Goal: Task Accomplishment & Management: Manage account settings

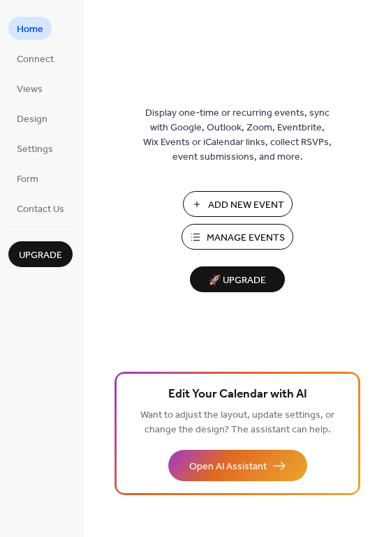
click at [255, 234] on span "Manage Events" at bounding box center [245, 238] width 78 height 15
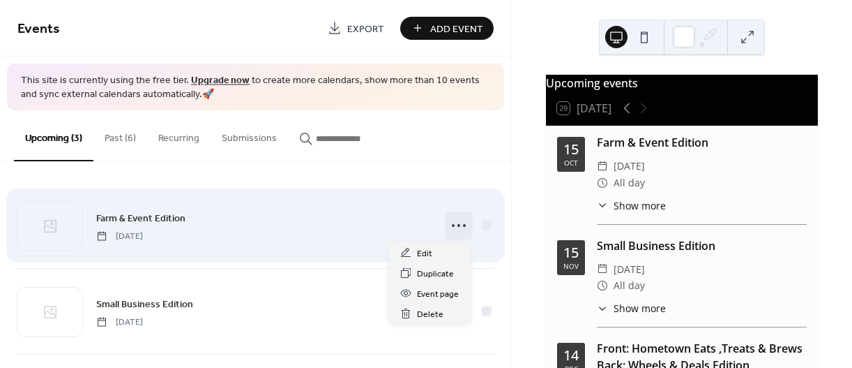
click at [457, 225] on icon at bounding box center [459, 225] width 22 height 22
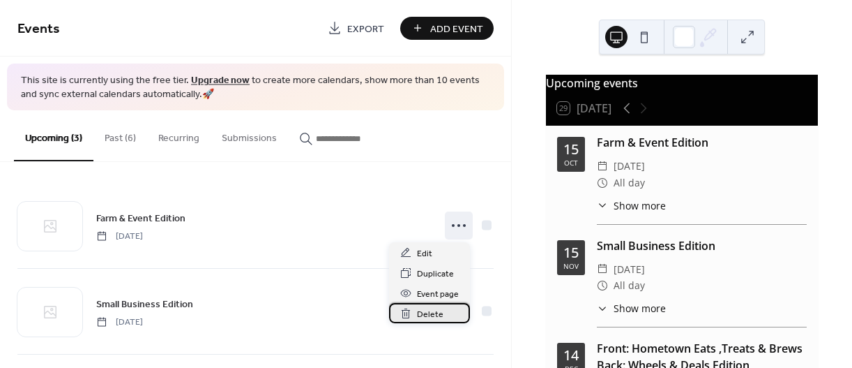
click at [436, 315] on span "Delete" at bounding box center [430, 314] width 27 height 15
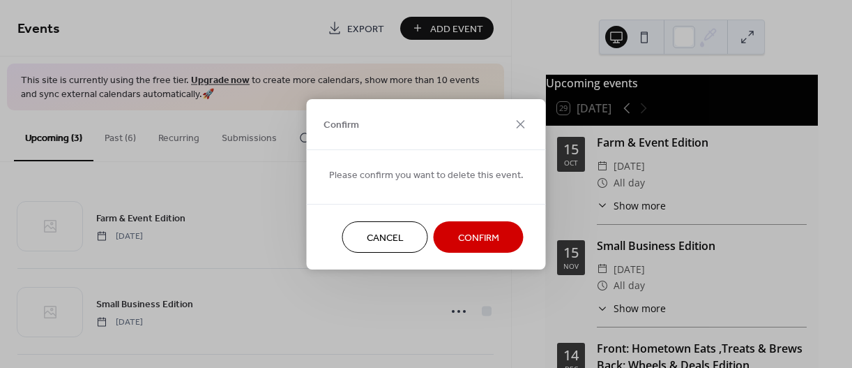
click at [463, 239] on span "Confirm" at bounding box center [478, 237] width 41 height 15
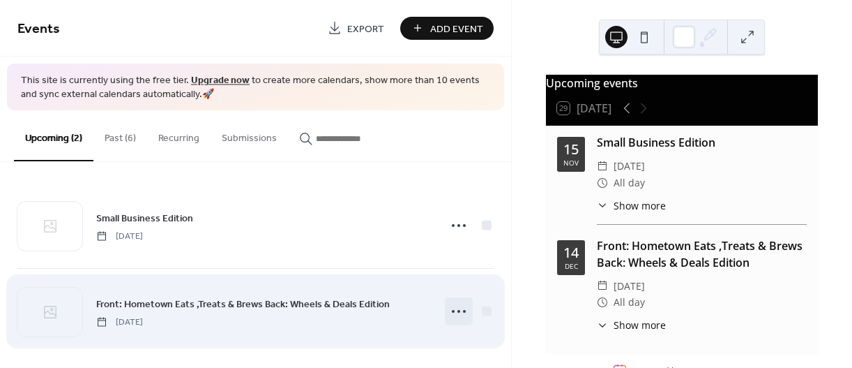
click at [451, 311] on icon at bounding box center [459, 311] width 22 height 22
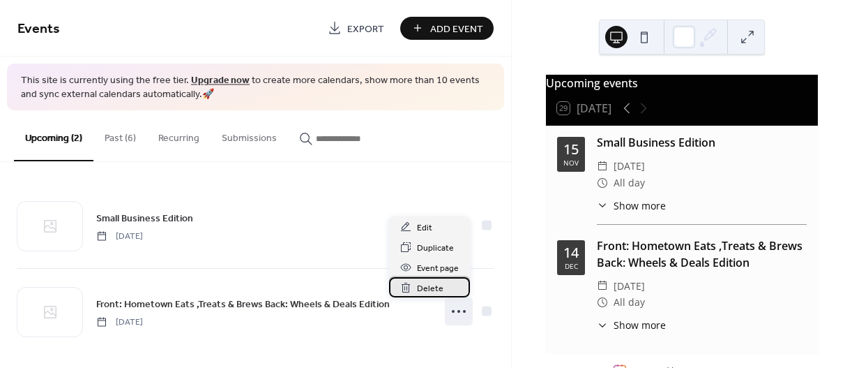
click at [439, 285] on span "Delete" at bounding box center [430, 288] width 27 height 15
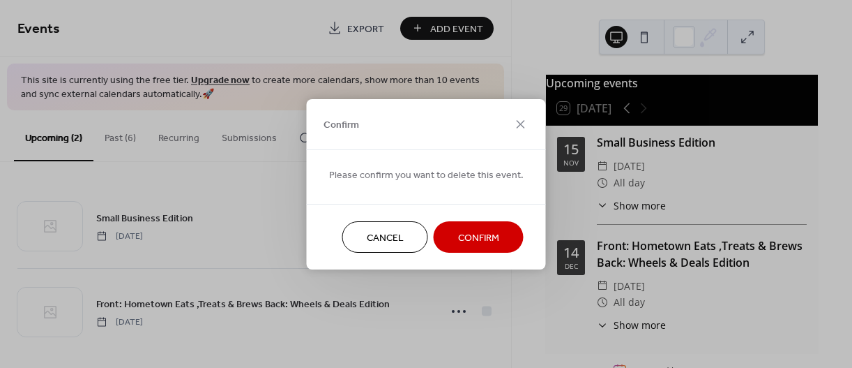
click at [464, 237] on span "Confirm" at bounding box center [478, 237] width 41 height 15
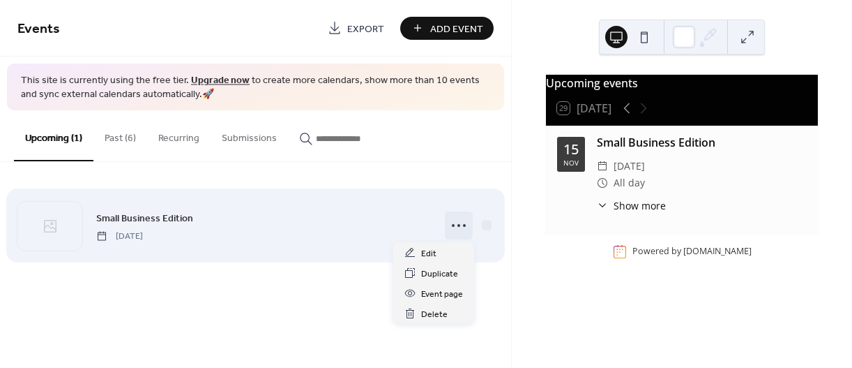
click at [458, 221] on icon at bounding box center [459, 225] width 22 height 22
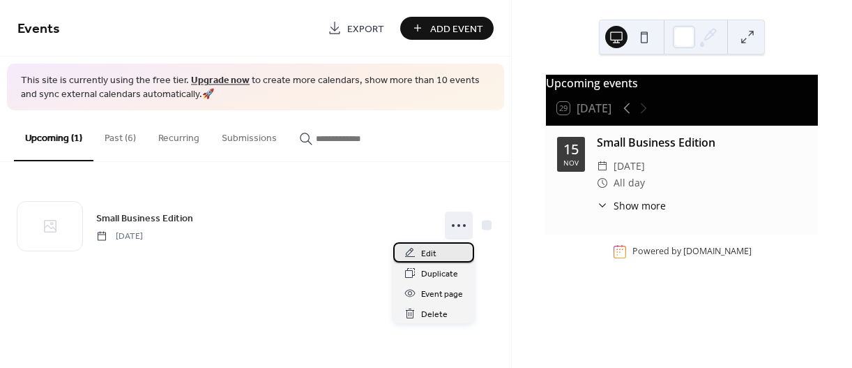
click at [423, 252] on span "Edit" at bounding box center [428, 253] width 15 height 15
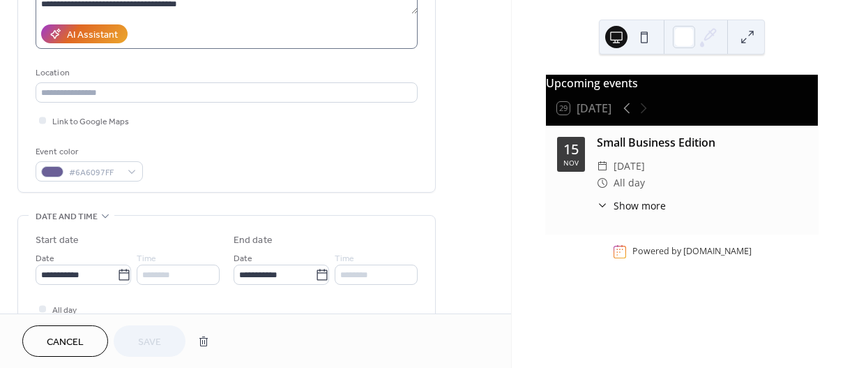
scroll to position [279, 0]
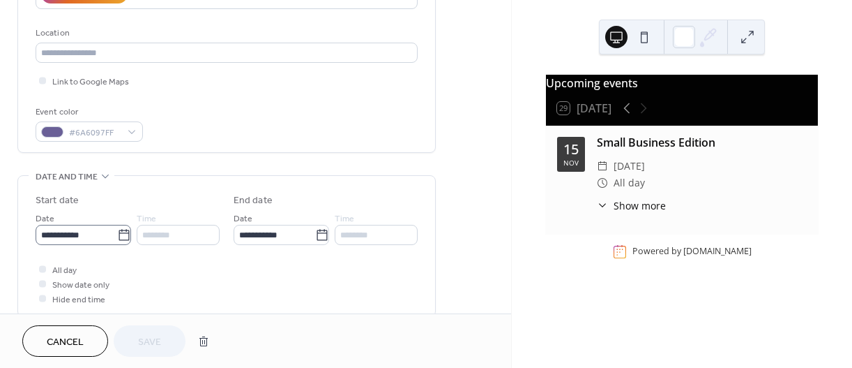
click at [122, 239] on icon at bounding box center [124, 235] width 14 height 14
click at [117, 239] on input "**********" at bounding box center [77, 235] width 82 height 20
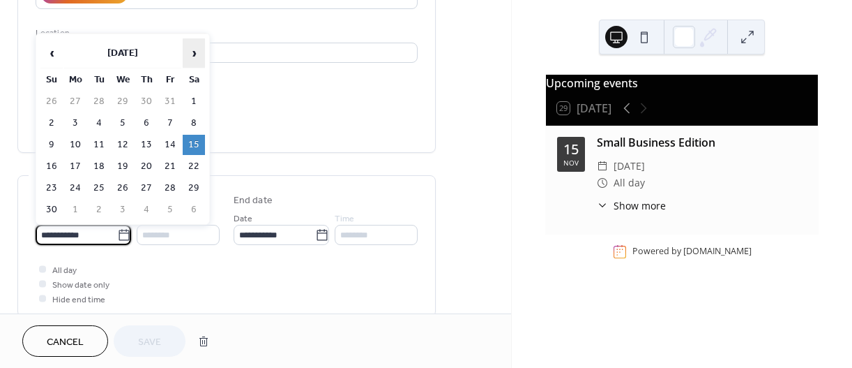
click at [188, 51] on span "›" at bounding box center [193, 53] width 21 height 28
click at [191, 51] on span "›" at bounding box center [193, 53] width 21 height 28
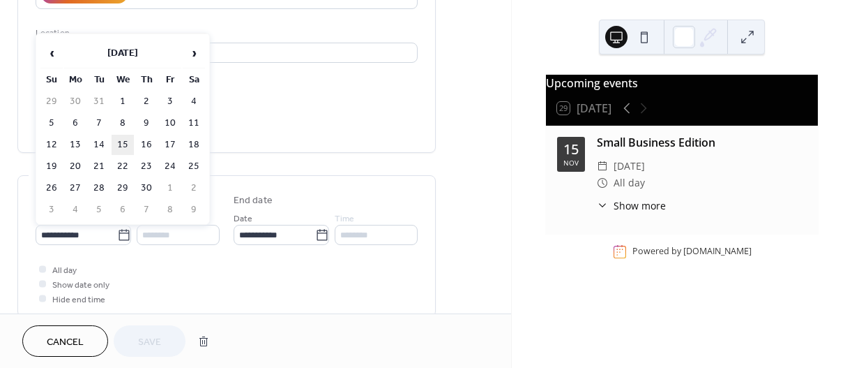
click at [121, 137] on td "15" at bounding box center [123, 145] width 22 height 20
type input "**********"
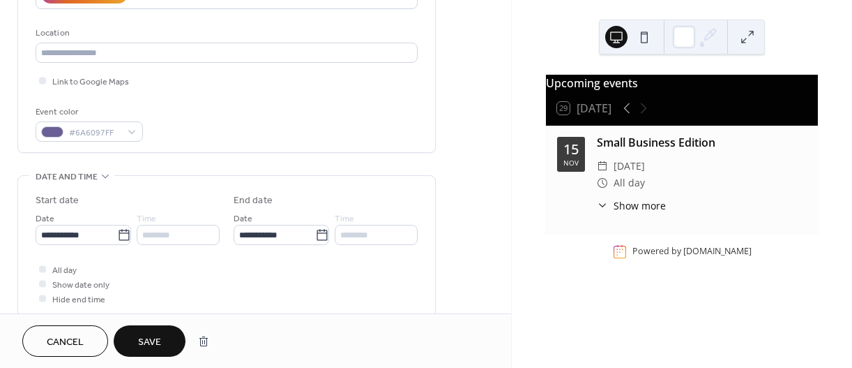
click at [149, 335] on span "Save" at bounding box center [149, 342] width 23 height 15
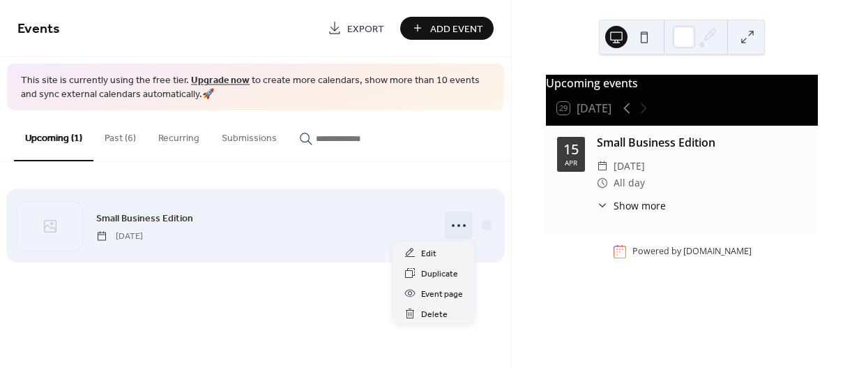
click at [461, 224] on icon at bounding box center [459, 225] width 22 height 22
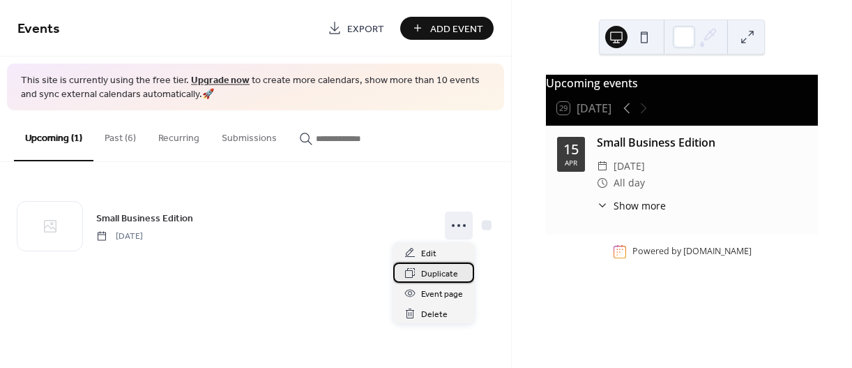
click at [439, 269] on span "Duplicate" at bounding box center [439, 273] width 37 height 15
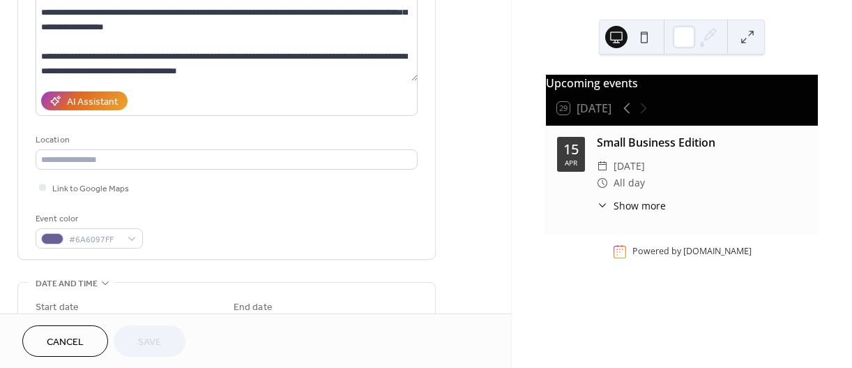
scroll to position [279, 0]
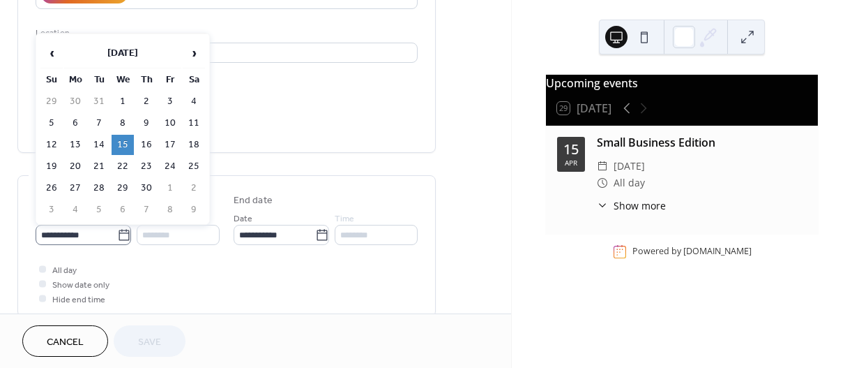
click at [122, 238] on icon at bounding box center [124, 235] width 14 height 14
click at [117, 238] on input "**********" at bounding box center [77, 235] width 82 height 20
click at [197, 56] on span "›" at bounding box center [193, 53] width 21 height 28
click at [197, 57] on span "›" at bounding box center [193, 53] width 21 height 28
click at [75, 141] on td "15" at bounding box center [75, 145] width 22 height 20
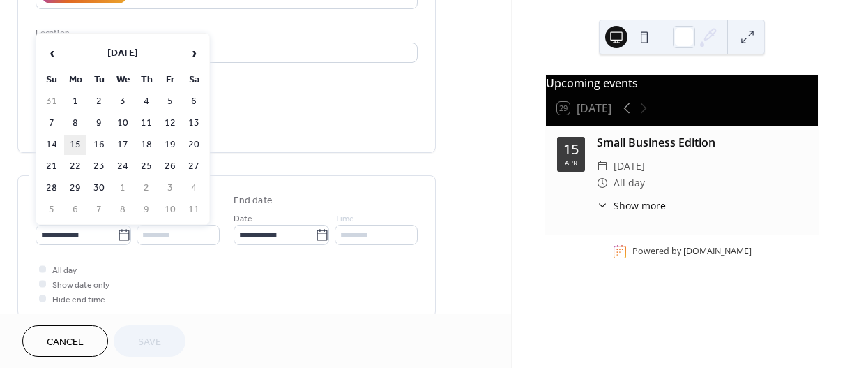
type input "**********"
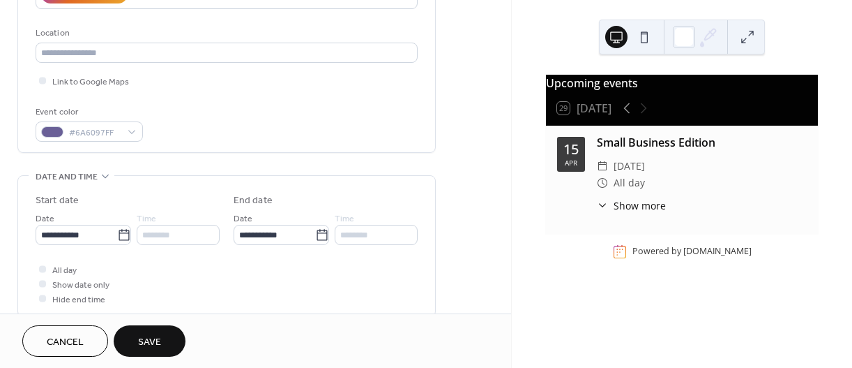
click at [146, 335] on span "Save" at bounding box center [149, 342] width 23 height 15
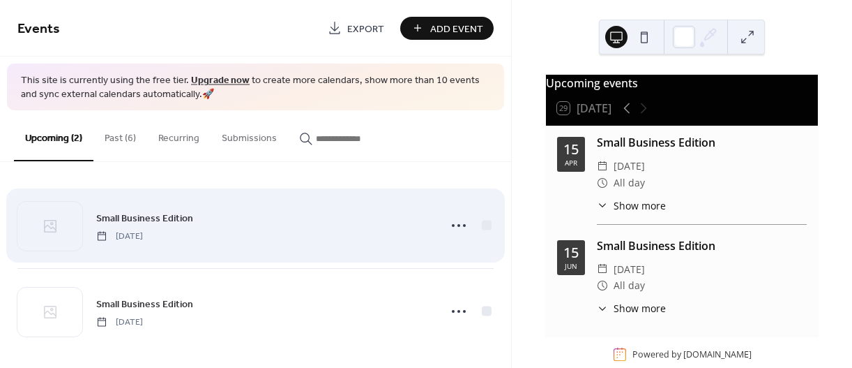
click at [454, 227] on icon at bounding box center [459, 225] width 22 height 22
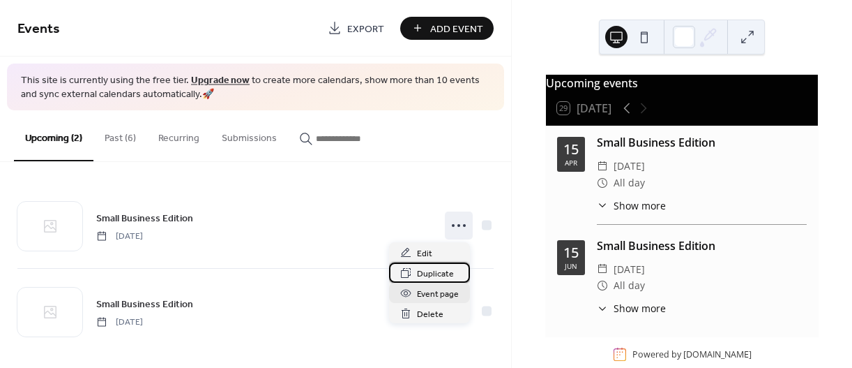
click at [430, 271] on span "Duplicate" at bounding box center [435, 273] width 37 height 15
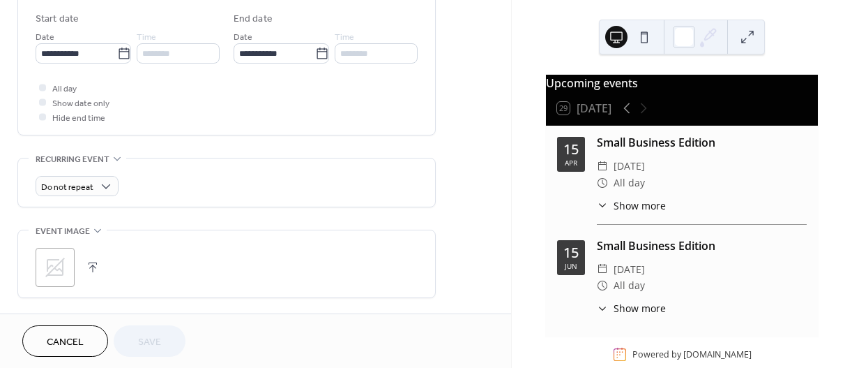
scroll to position [488, 0]
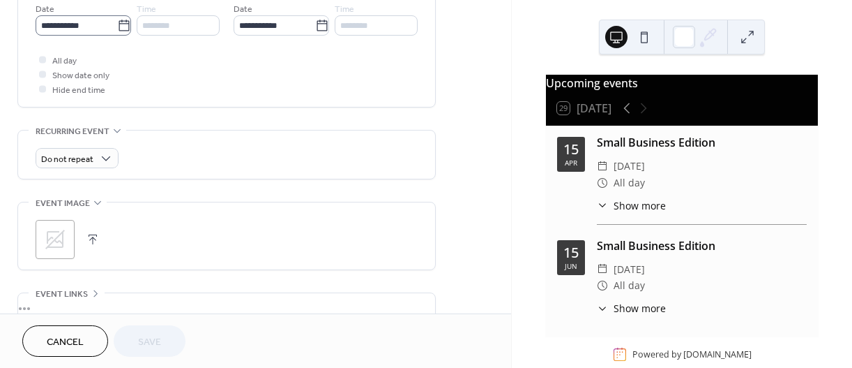
click at [124, 23] on icon at bounding box center [124, 25] width 10 height 11
click at [117, 23] on input "**********" at bounding box center [77, 25] width 82 height 20
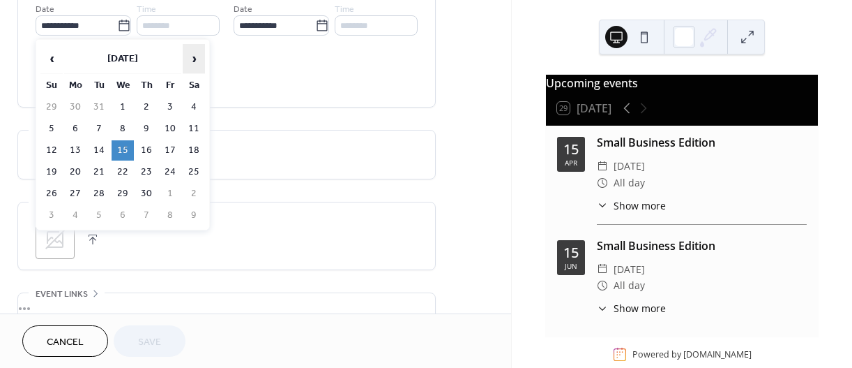
click at [195, 55] on span "›" at bounding box center [193, 59] width 21 height 28
click at [191, 58] on span "›" at bounding box center [193, 59] width 21 height 28
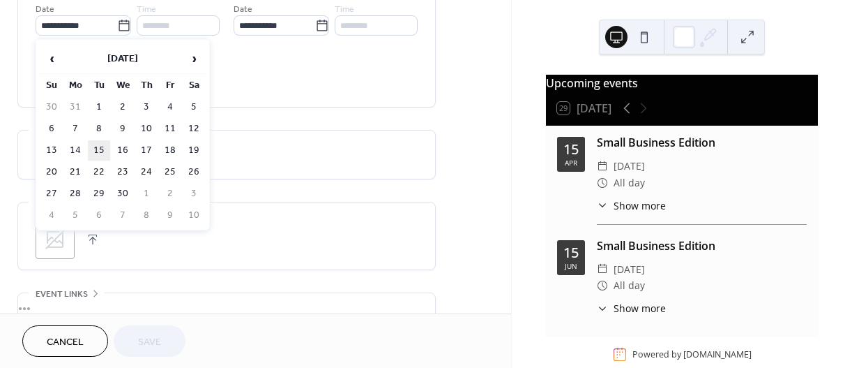
click at [103, 146] on td "15" at bounding box center [99, 150] width 22 height 20
type input "**********"
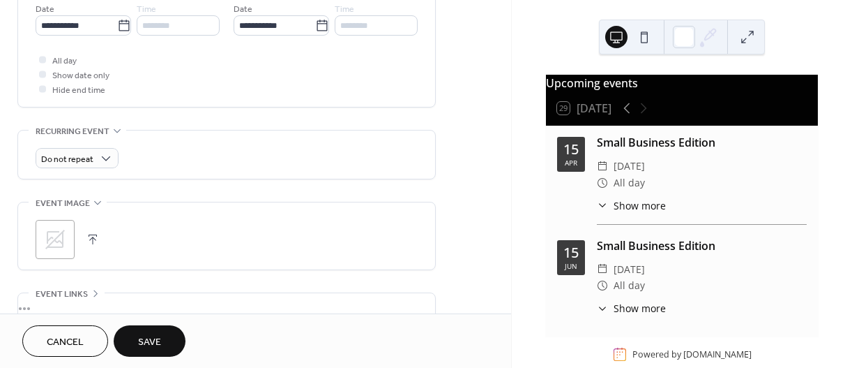
click at [149, 331] on button "Save" at bounding box center [150, 340] width 72 height 31
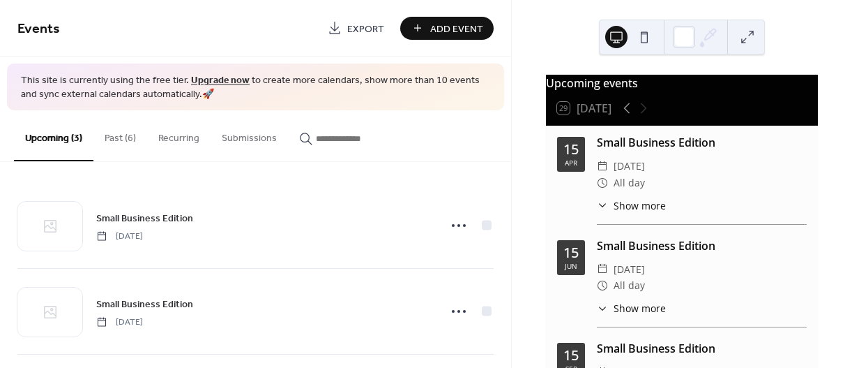
scroll to position [93, 0]
